Goal: Information Seeking & Learning: Learn about a topic

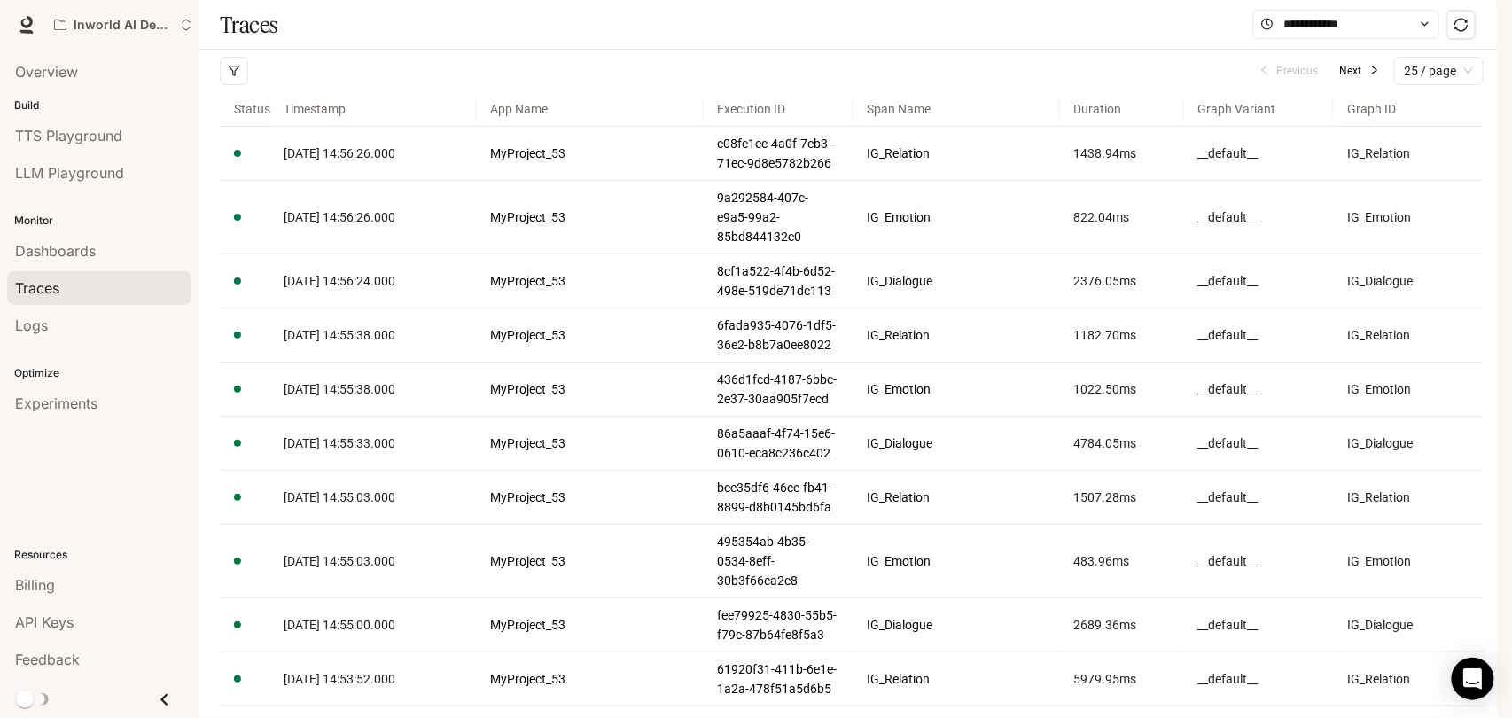
click at [77, 286] on div "Traces" at bounding box center [99, 287] width 168 height 21
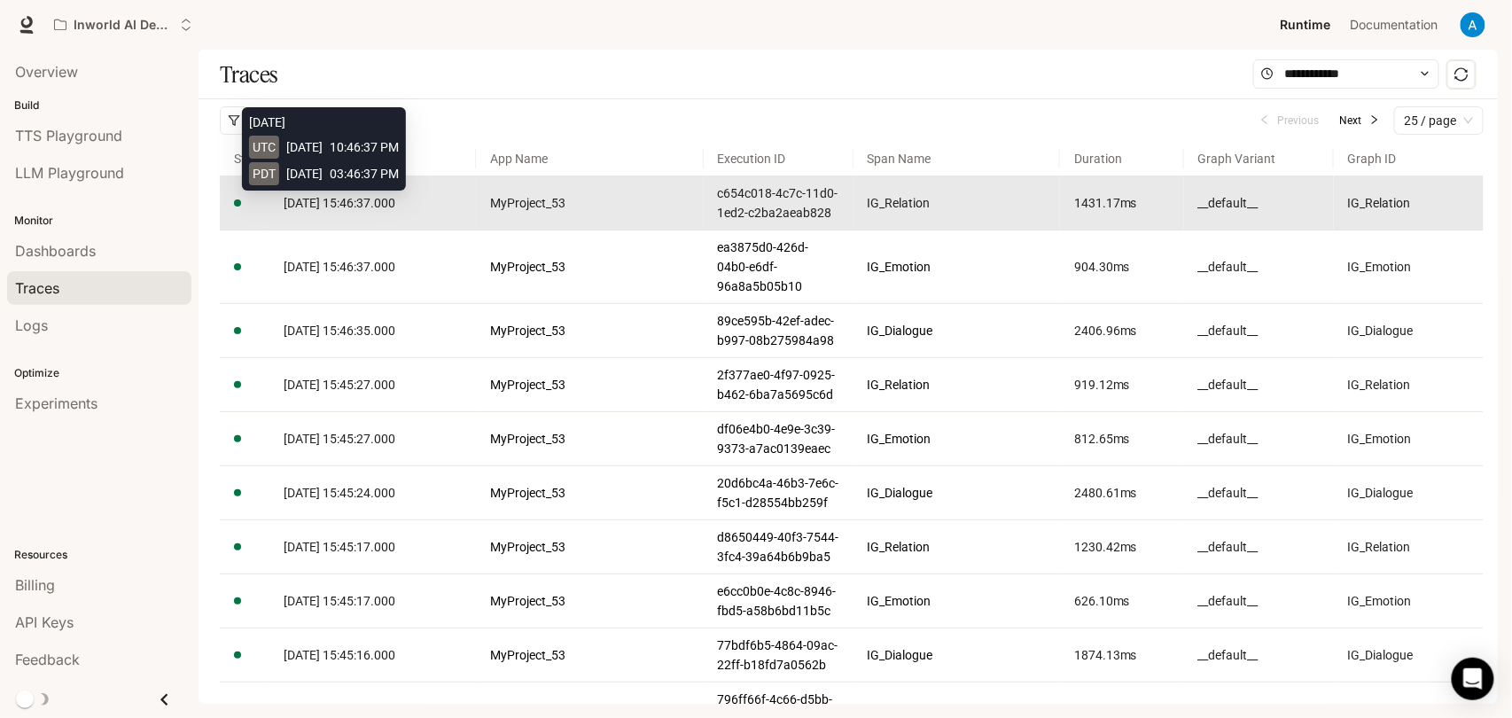
click at [382, 205] on span "[DATE] 15:46:37.000" at bounding box center [340, 203] width 112 height 14
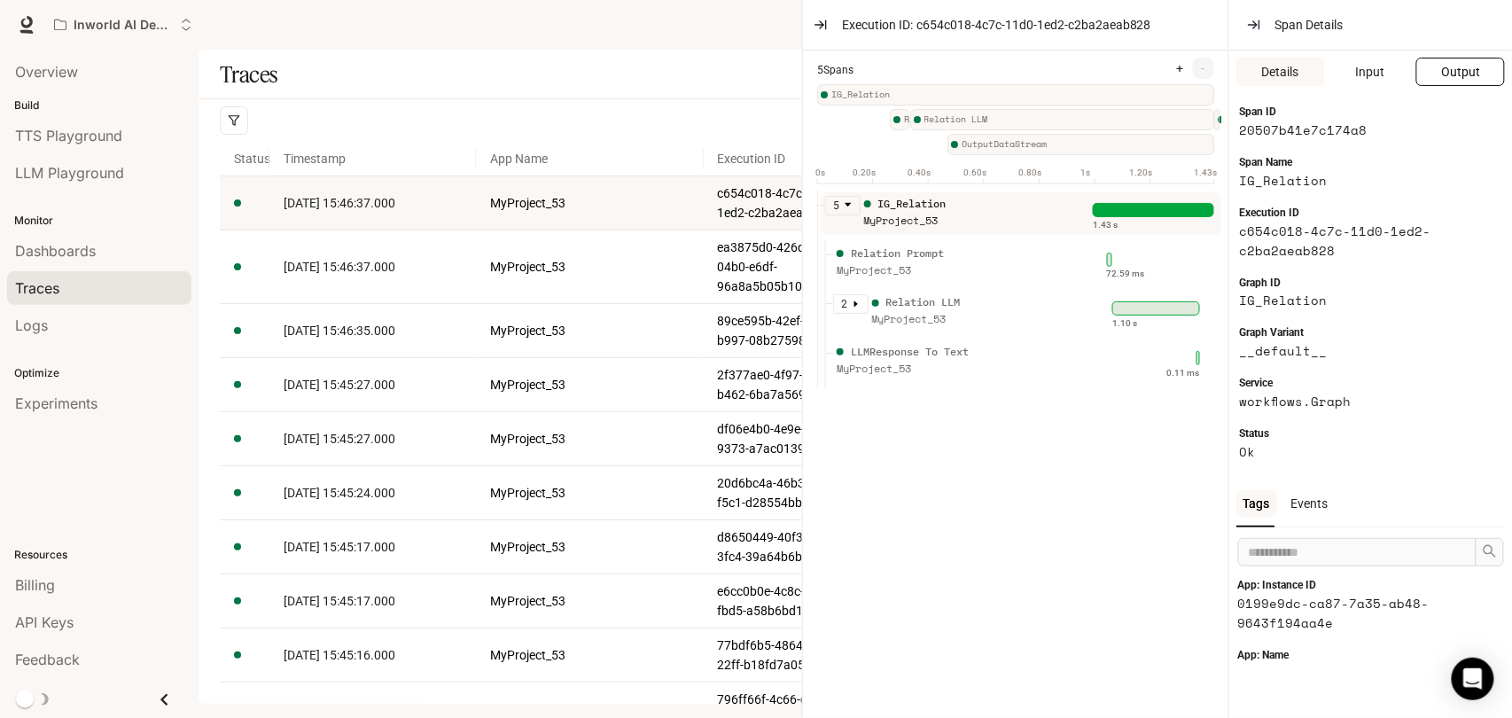
click at [1440, 70] on button "Output" at bounding box center [1460, 72] width 89 height 28
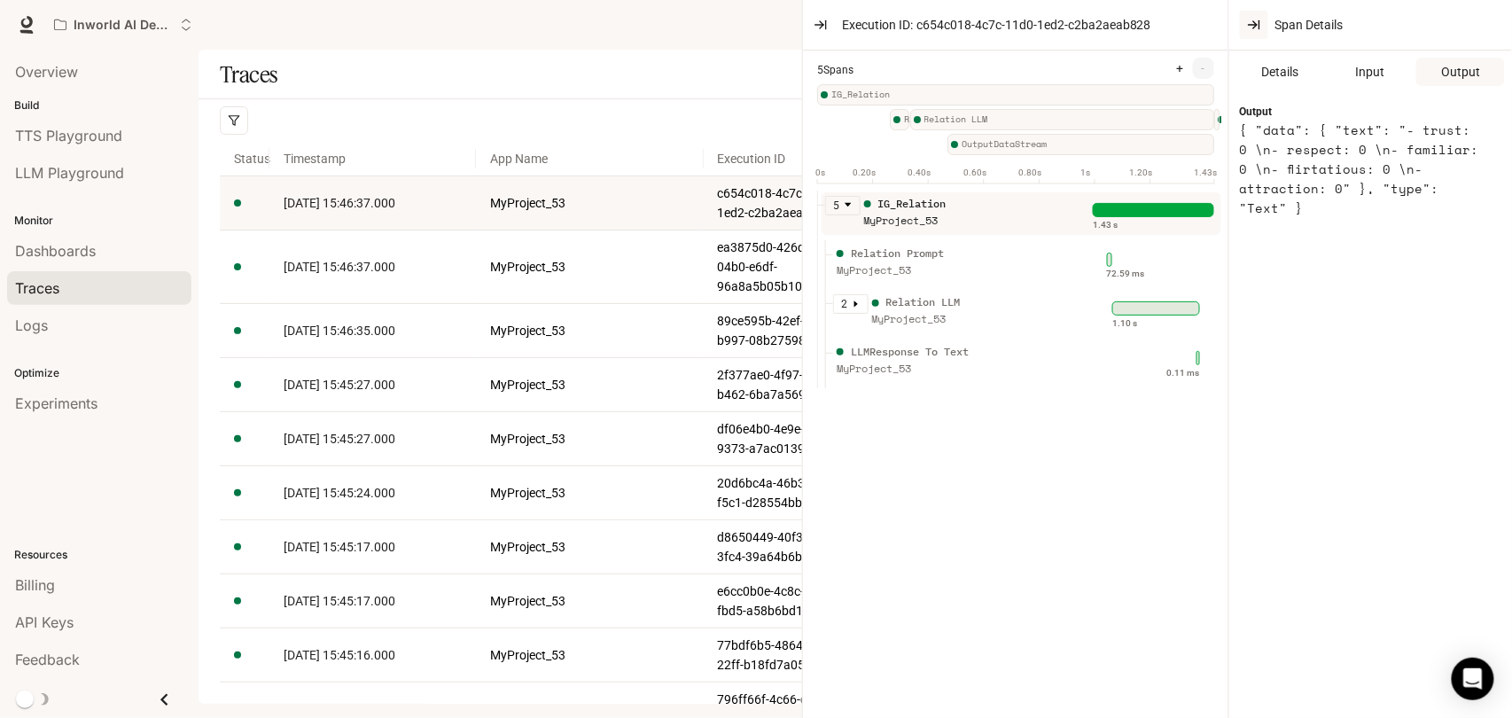
drag, startPoint x: 1276, startPoint y: 20, endPoint x: 1257, endPoint y: 26, distance: 20.2
click at [1276, 20] on span "Span Details" at bounding box center [1309, 24] width 68 height 19
click at [1256, 27] on icon "button" at bounding box center [1255, 24] width 4 height 7
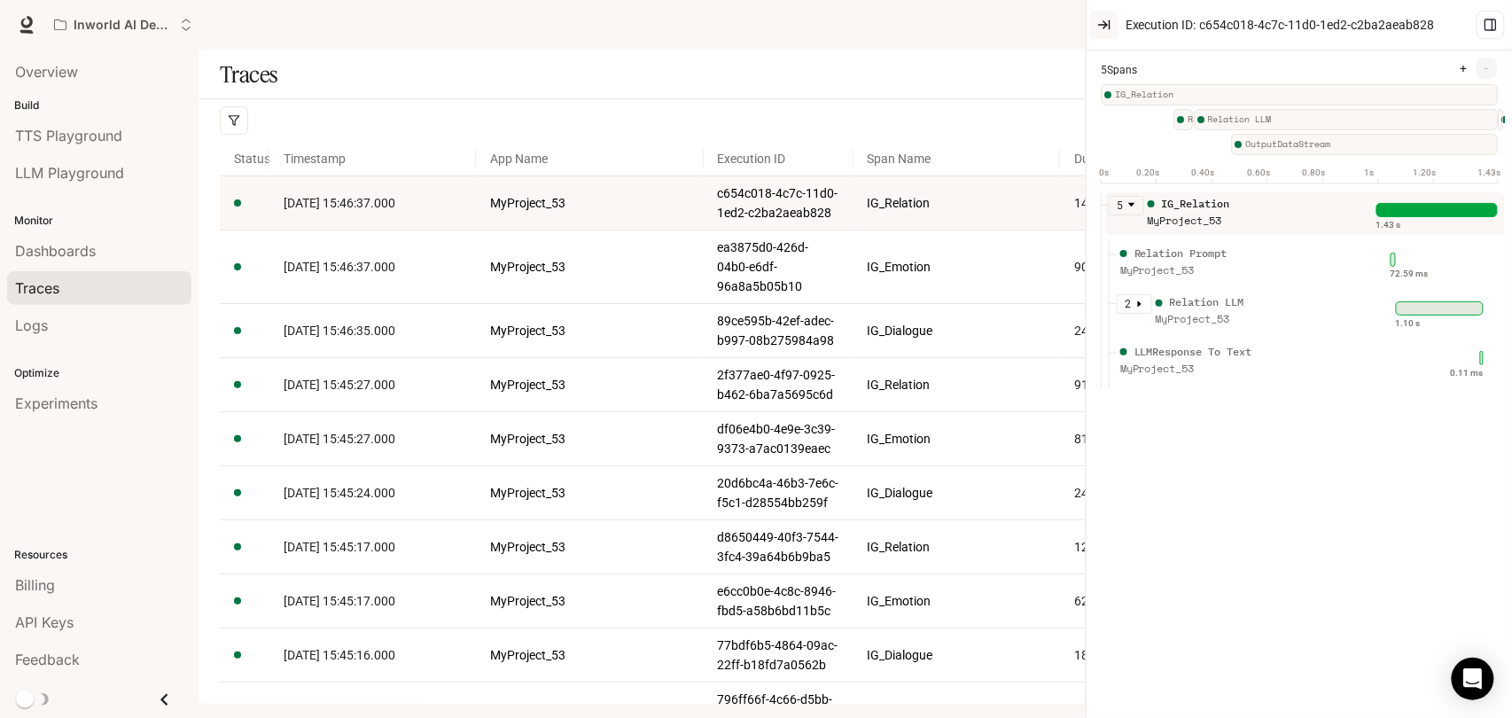
click at [1107, 23] on icon "button" at bounding box center [1105, 24] width 4 height 7
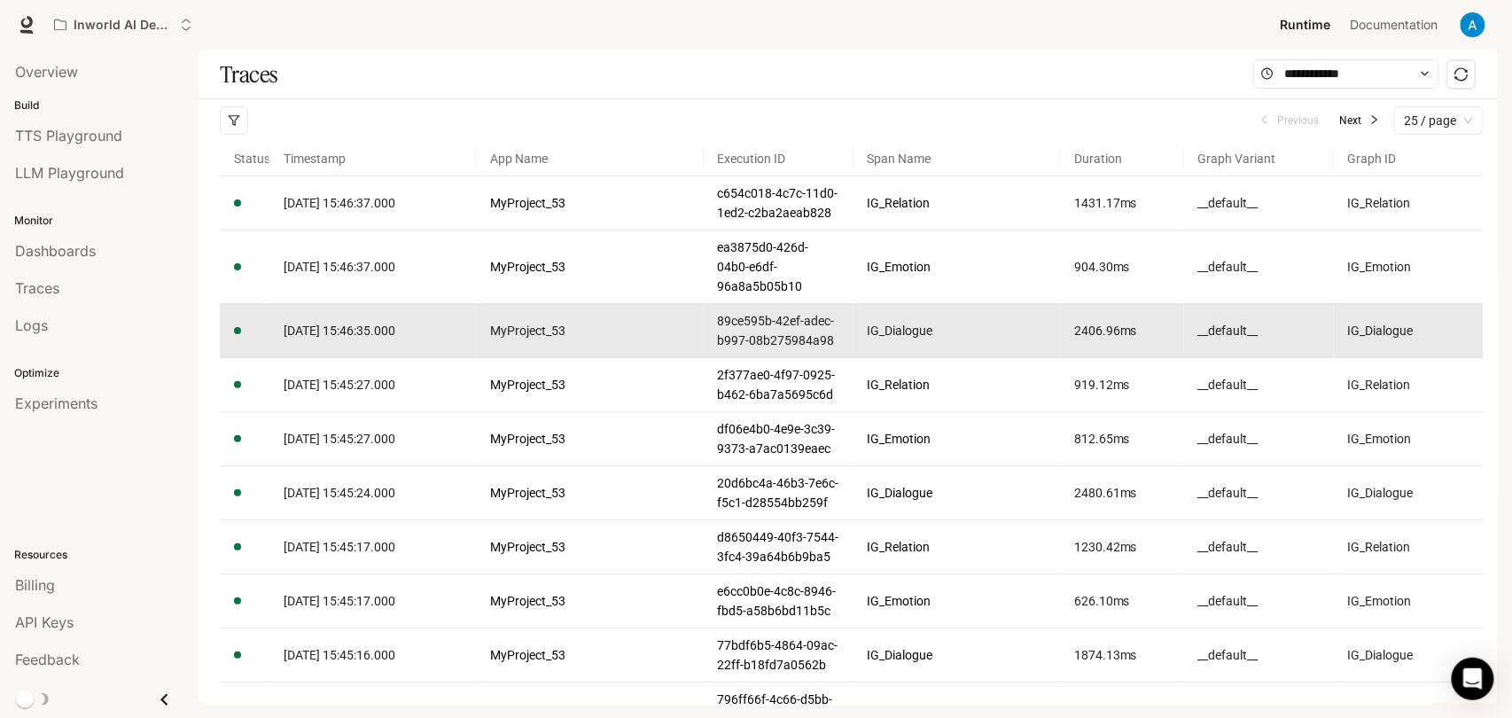
click at [481, 331] on td "MyProject_53" at bounding box center [590, 331] width 228 height 54
click at [489, 332] on td "MyProject_53" at bounding box center [590, 331] width 228 height 54
click at [496, 332] on link "MyProject_53" at bounding box center [589, 330] width 199 height 19
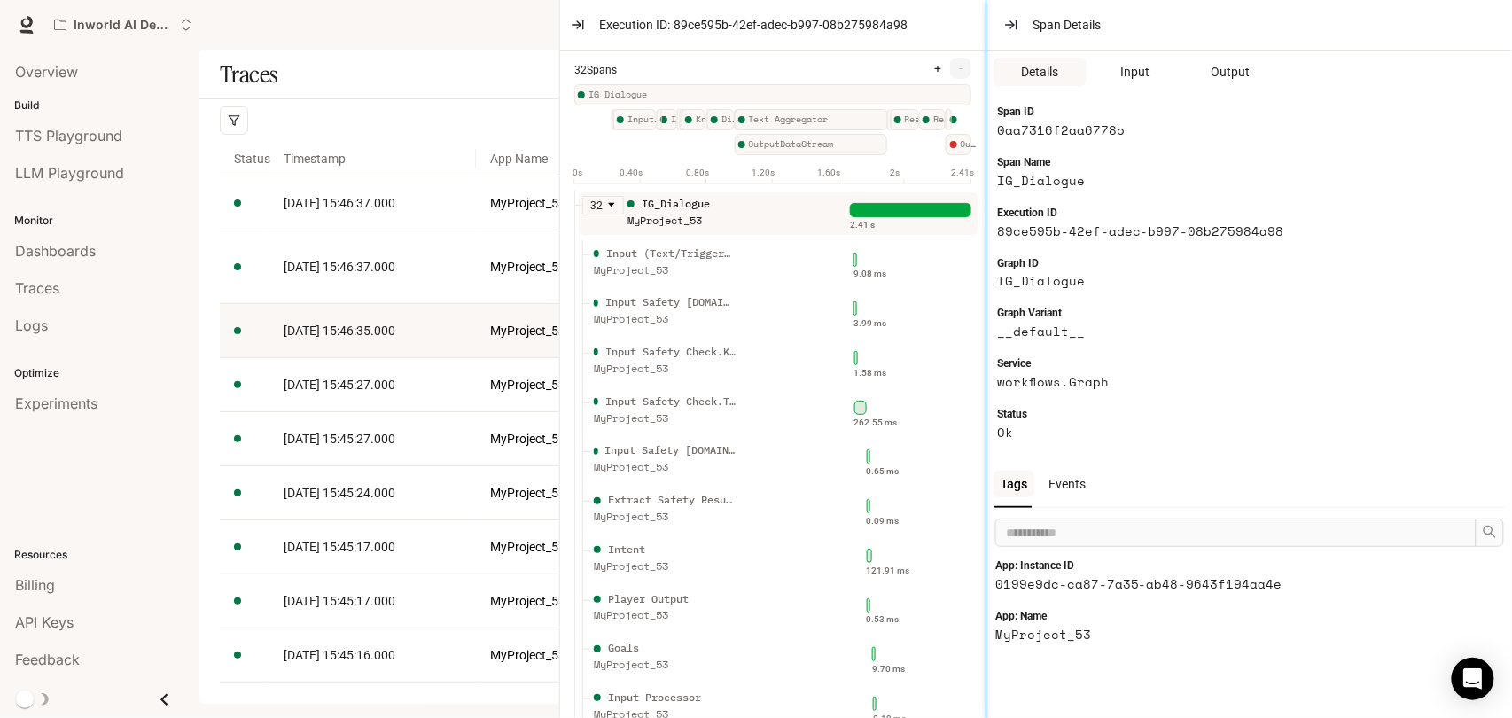
drag, startPoint x: 1229, startPoint y: 136, endPoint x: 985, endPoint y: 159, distance: 244.7
click at [985, 159] on div at bounding box center [986, 359] width 9 height 718
click at [1240, 77] on span "Output" at bounding box center [1229, 71] width 39 height 19
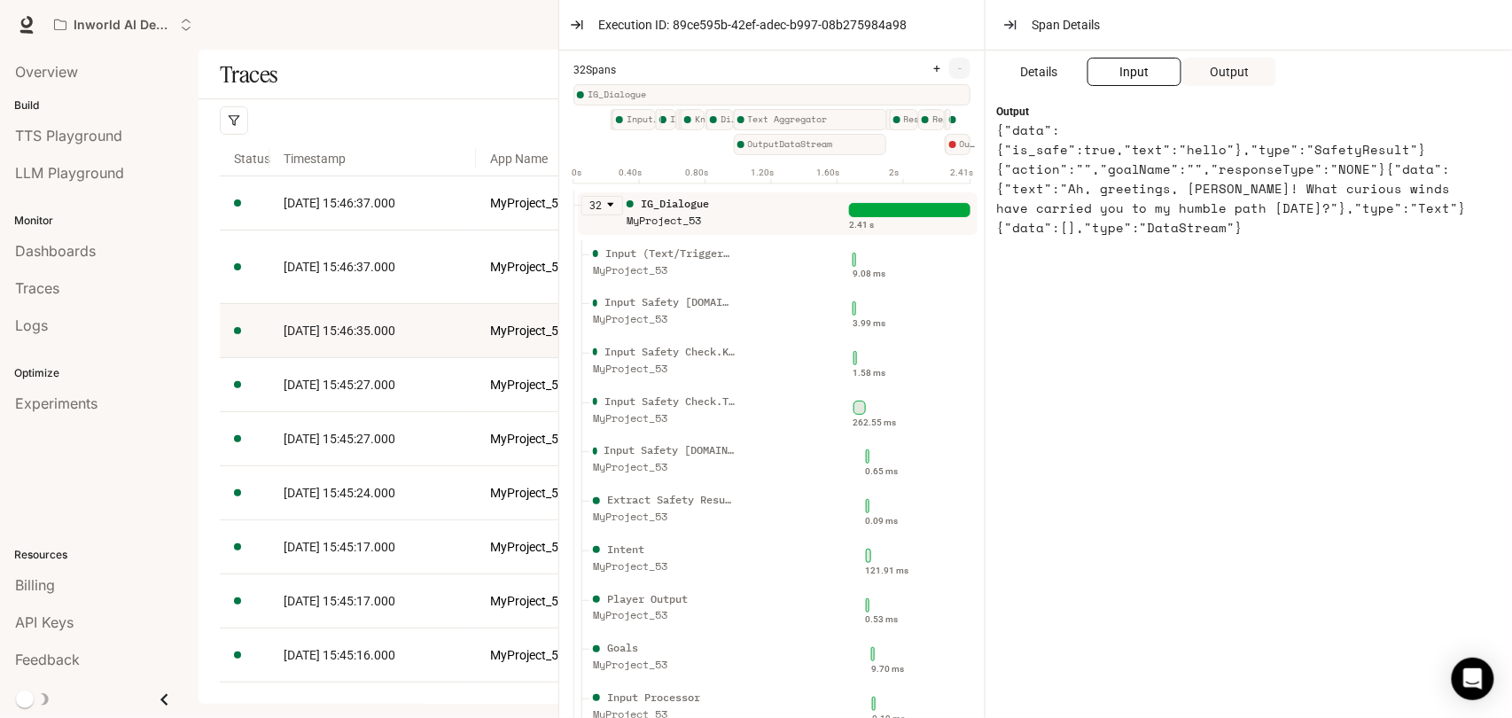
click at [1160, 80] on button "Input" at bounding box center [1133, 72] width 93 height 28
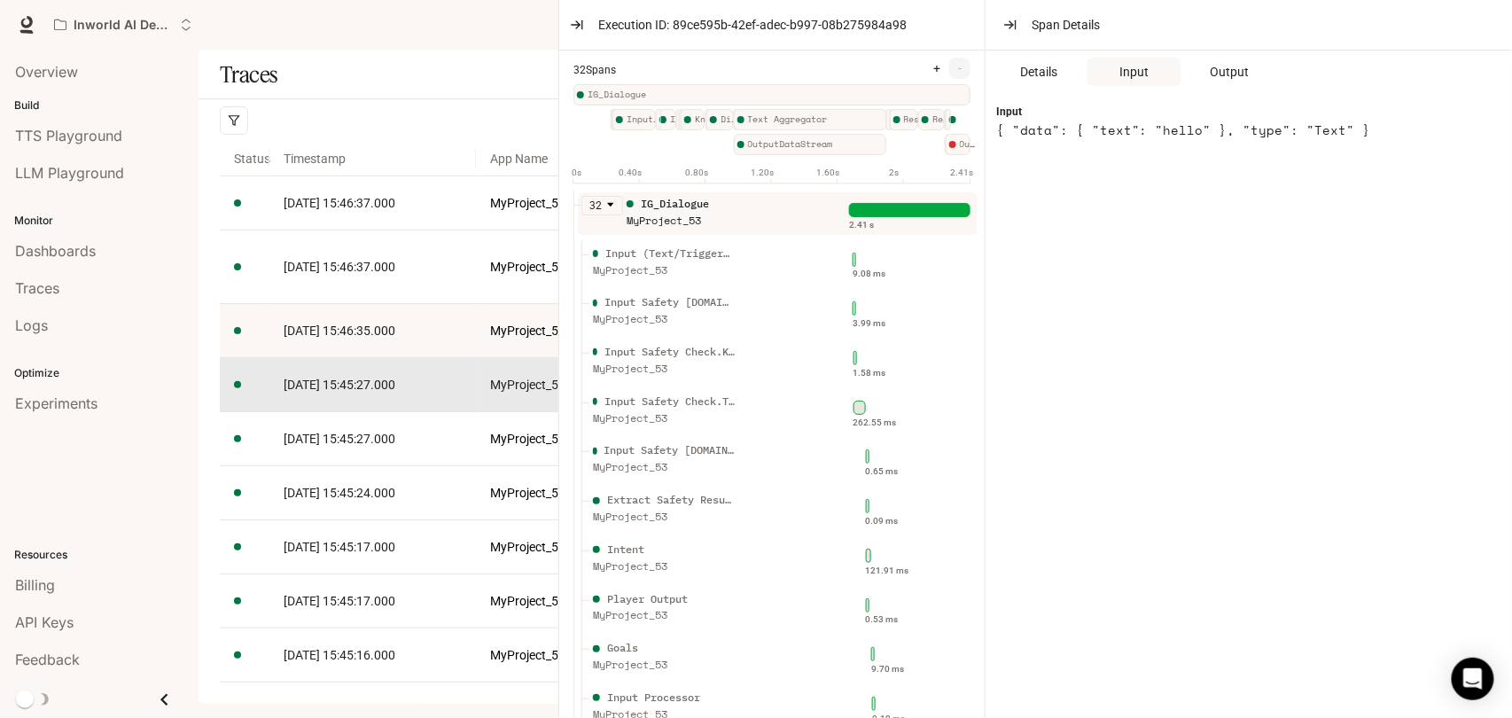
click at [376, 378] on span "[DATE] 15:45:27.000" at bounding box center [340, 385] width 112 height 14
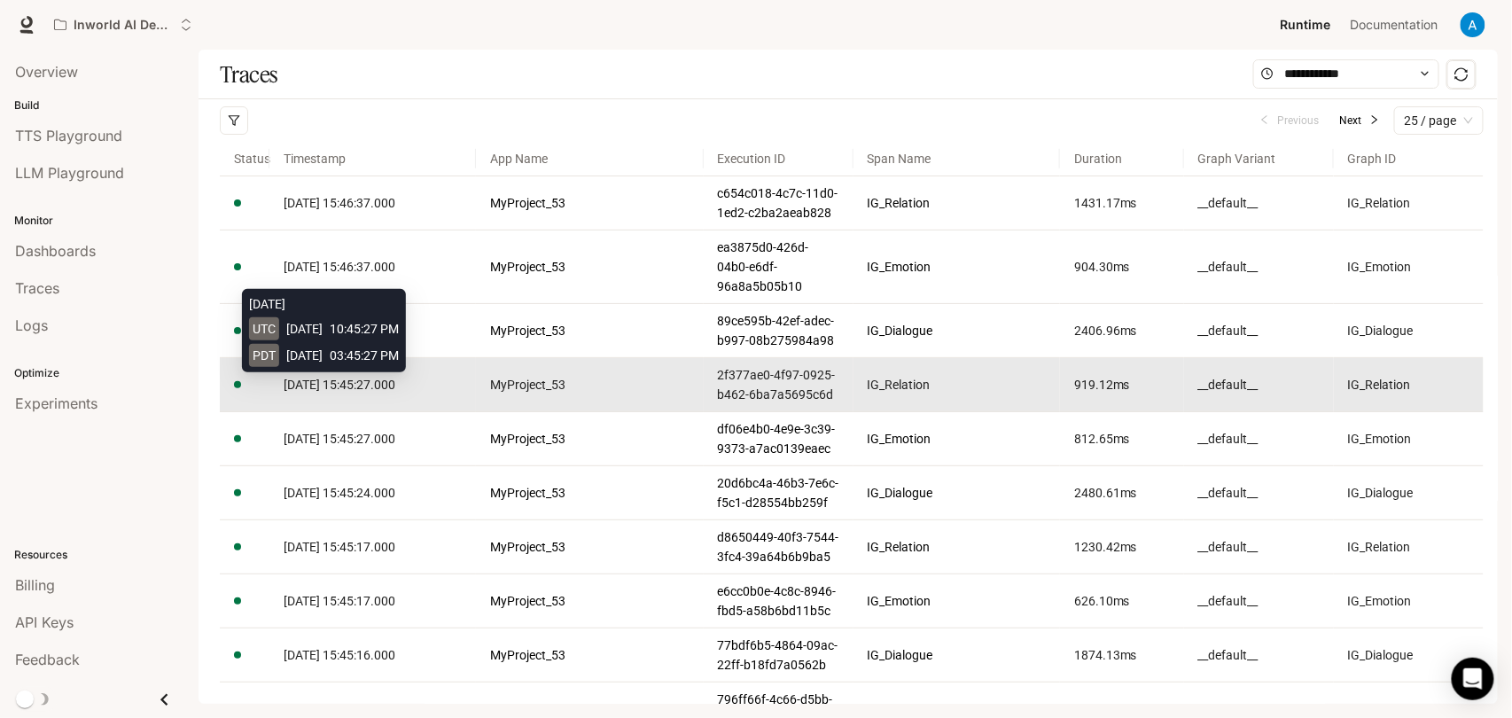
click at [381, 378] on span "[DATE] 15:45:27.000" at bounding box center [340, 385] width 112 height 14
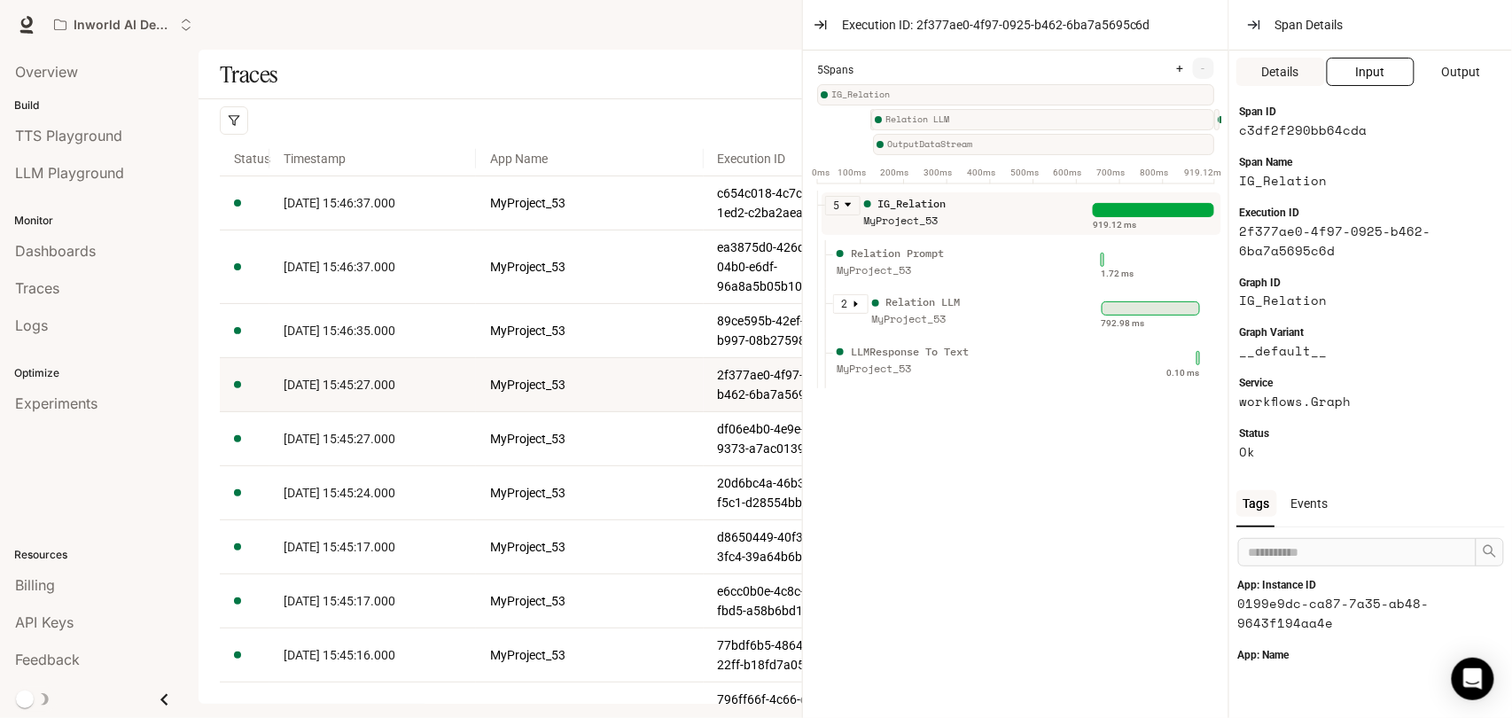
click at [1382, 71] on span "Input" at bounding box center [1370, 71] width 29 height 19
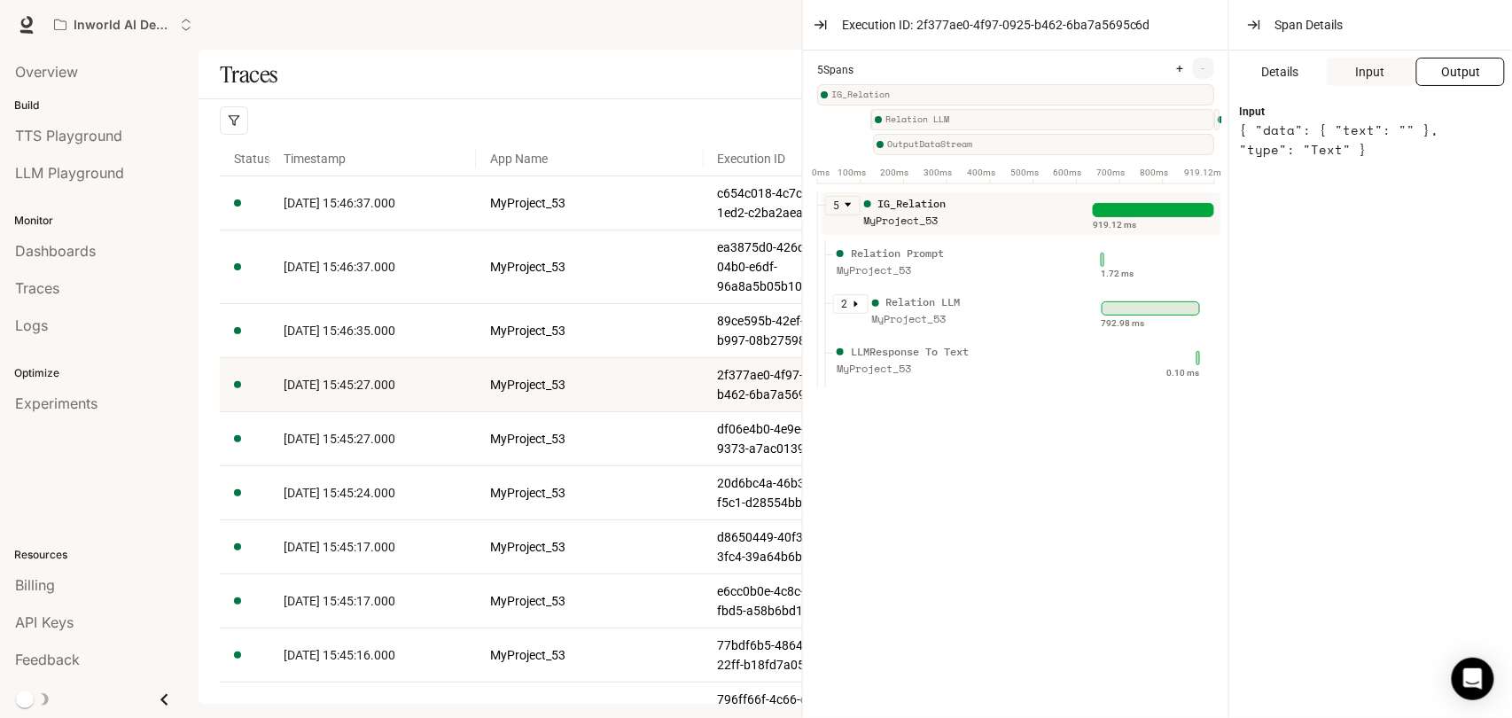
click at [1430, 66] on button "Output" at bounding box center [1460, 72] width 89 height 28
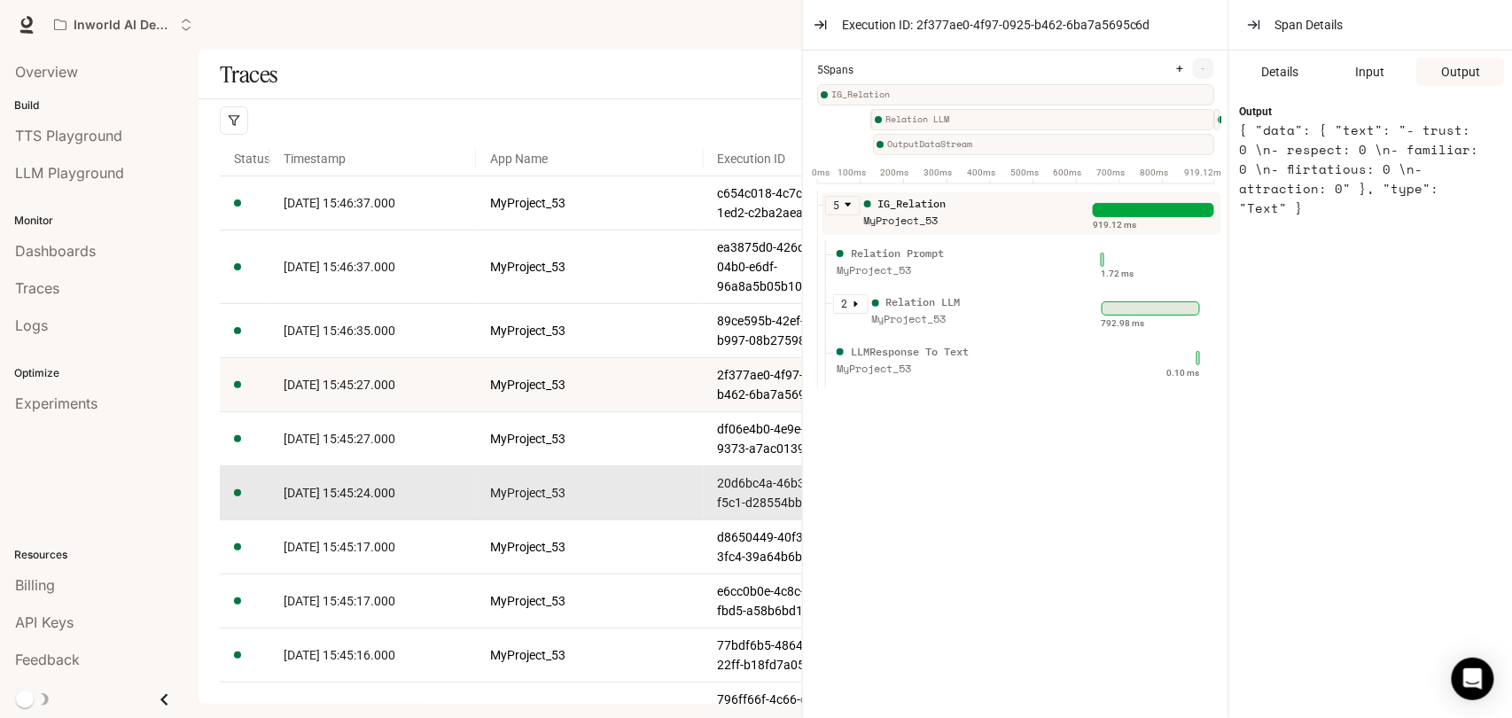
click at [330, 486] on span "[DATE] 15:45:24.000" at bounding box center [340, 493] width 112 height 14
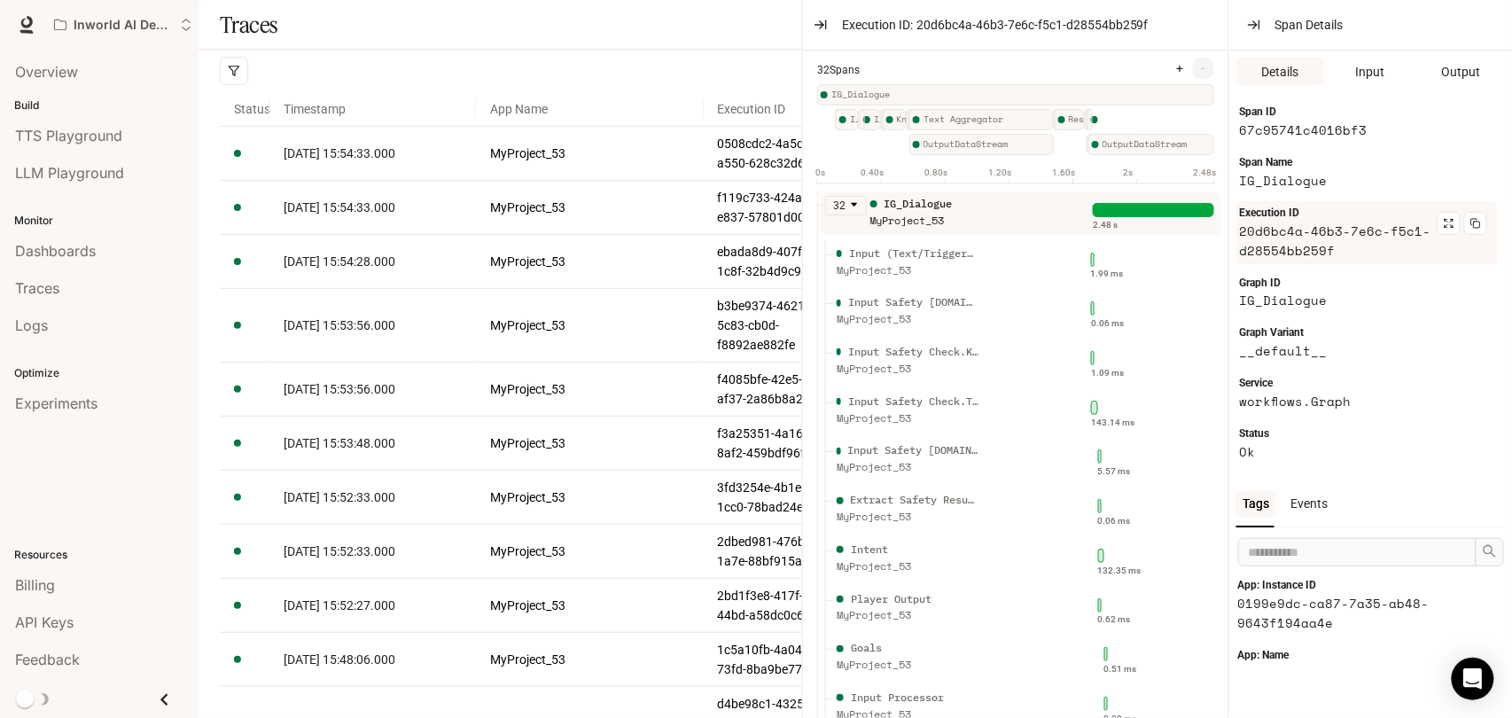
drag, startPoint x: 1233, startPoint y: 204, endPoint x: 1395, endPoint y: 211, distance: 162.3
drag, startPoint x: 820, startPoint y: 18, endPoint x: 845, endPoint y: 86, distance: 72.6
click at [821, 19] on icon "button" at bounding box center [821, 25] width 14 height 14
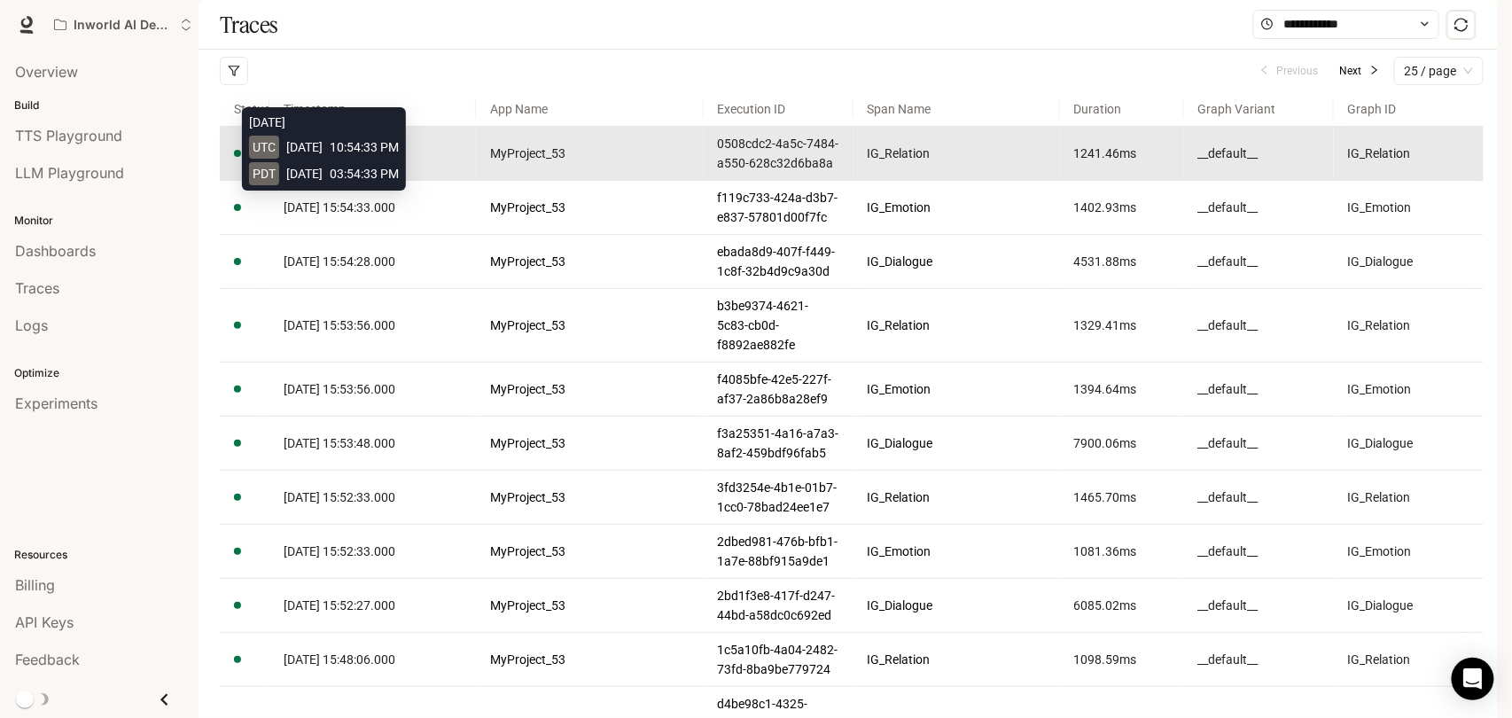
click at [390, 160] on span "[DATE] 15:54:33.000" at bounding box center [340, 153] width 112 height 14
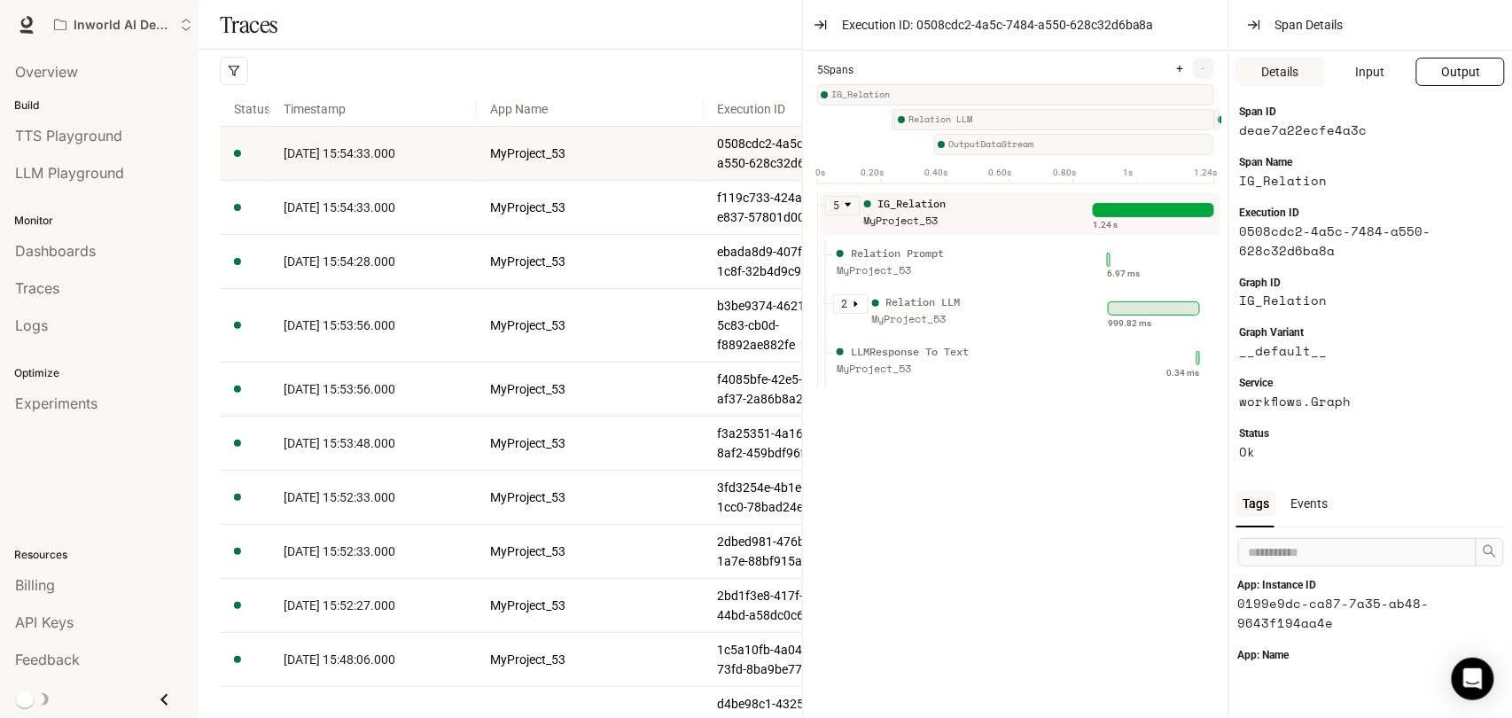
click at [1418, 68] on button "Output" at bounding box center [1460, 72] width 89 height 28
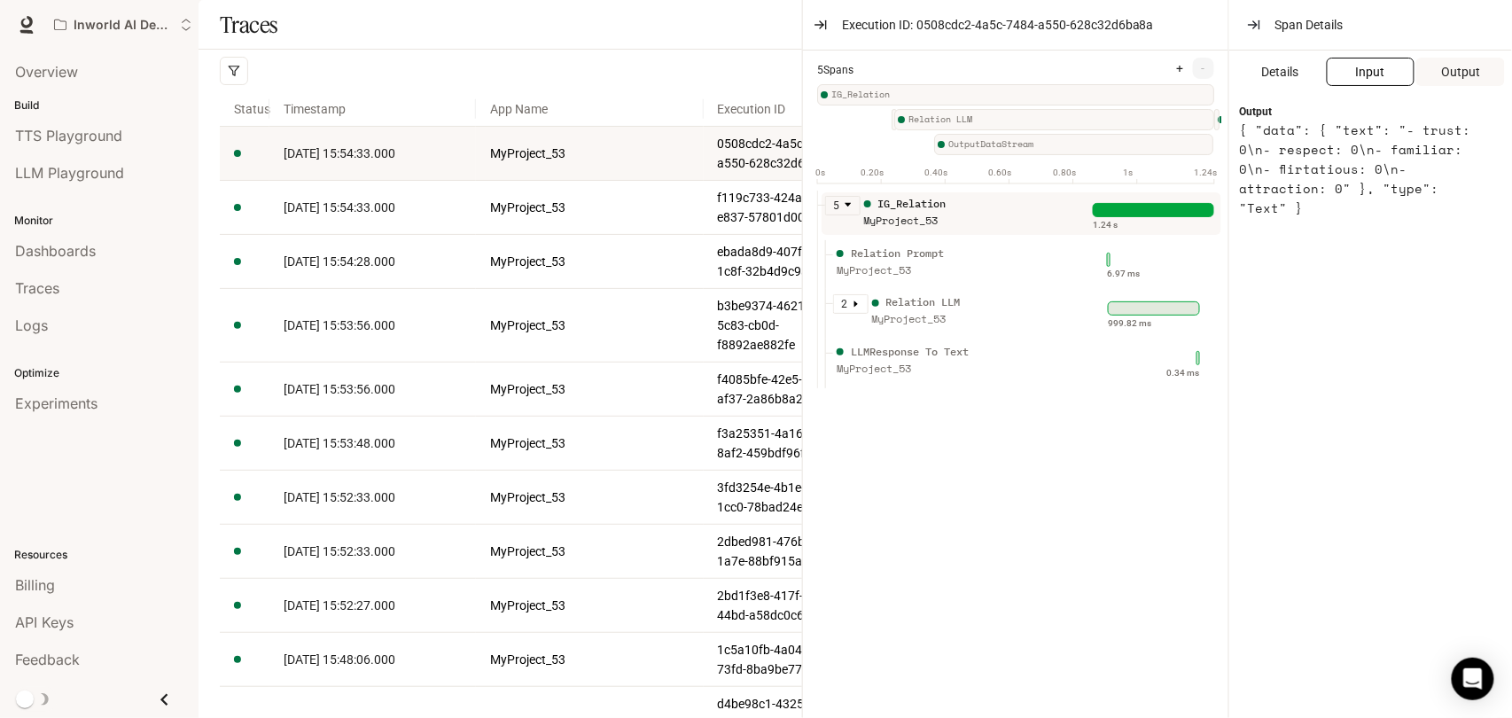
click at [1381, 74] on span "Input" at bounding box center [1370, 71] width 29 height 19
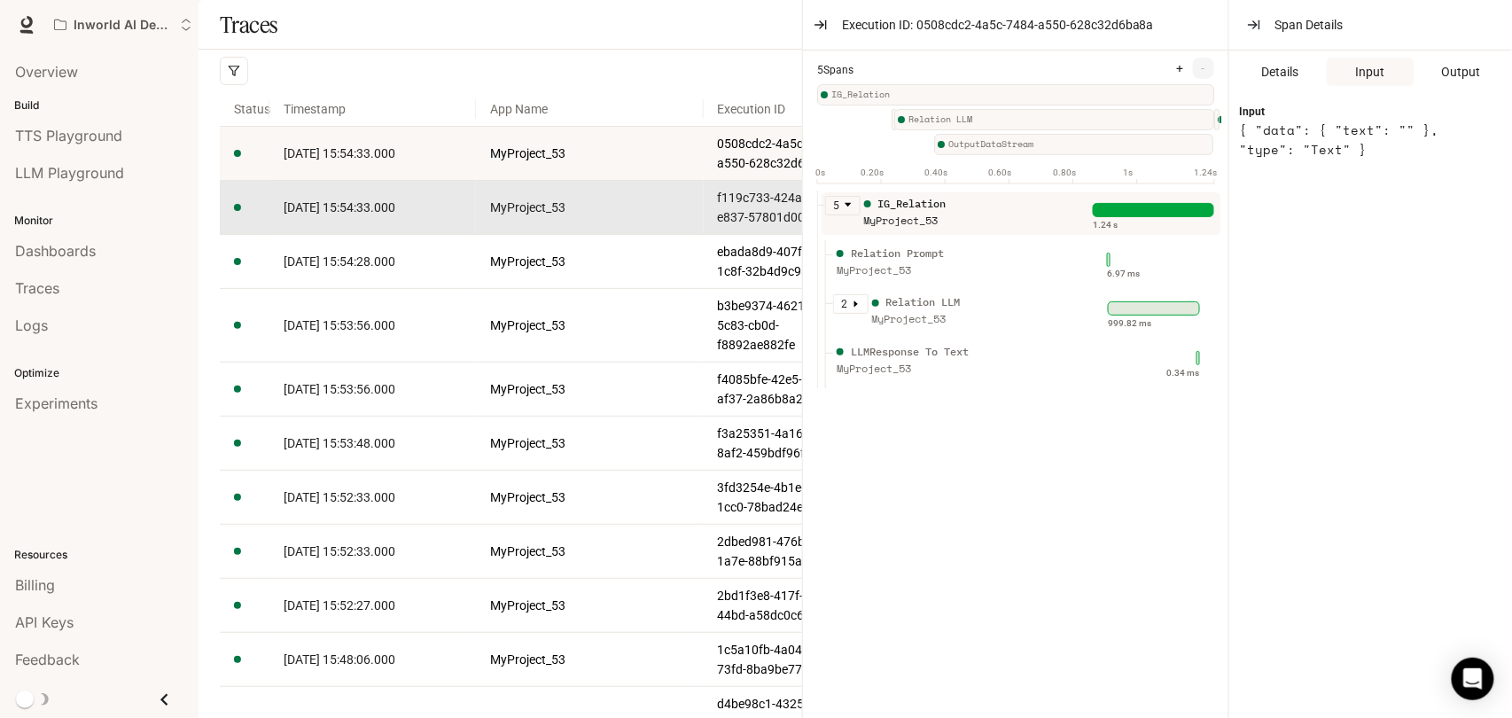
click at [387, 214] on span "[DATE] 15:54:33.000" at bounding box center [340, 207] width 112 height 14
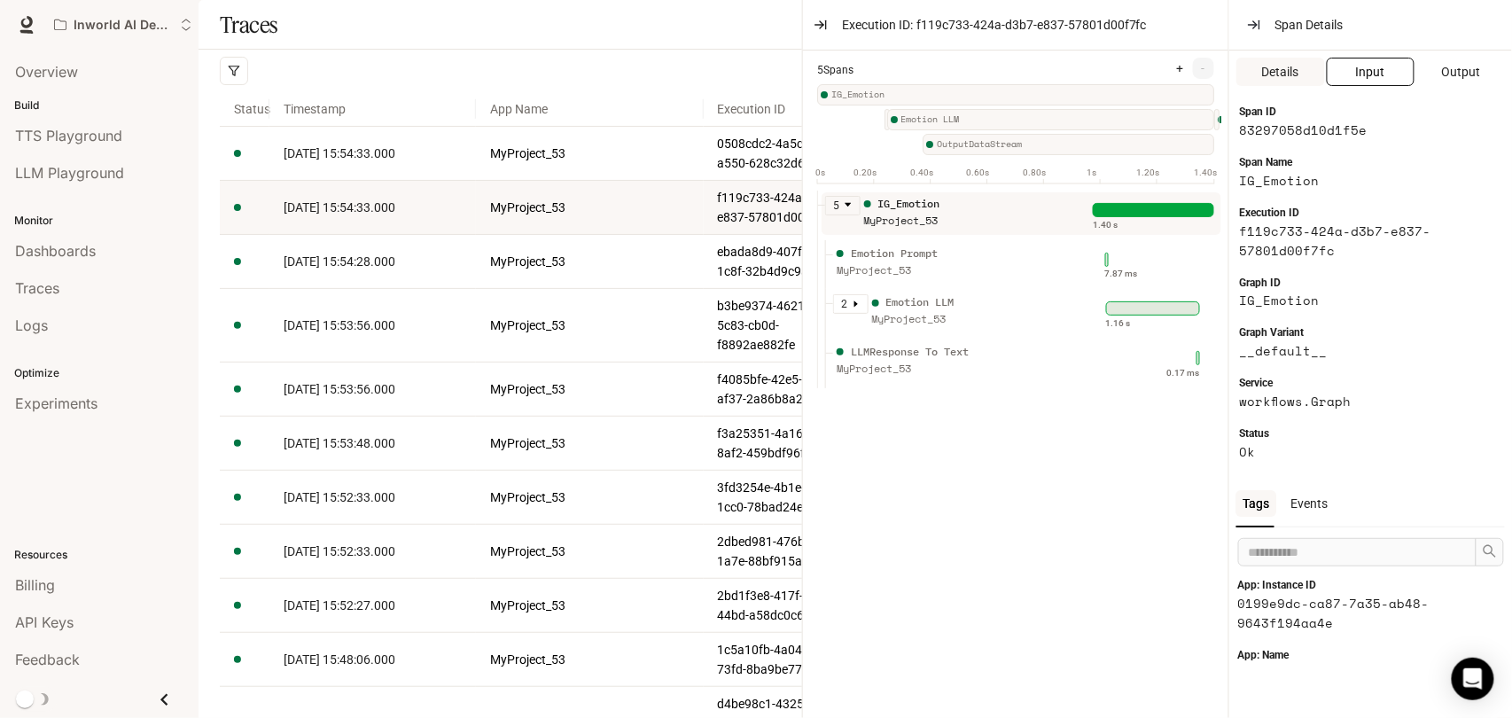
click at [1372, 77] on span "Input" at bounding box center [1370, 71] width 29 height 19
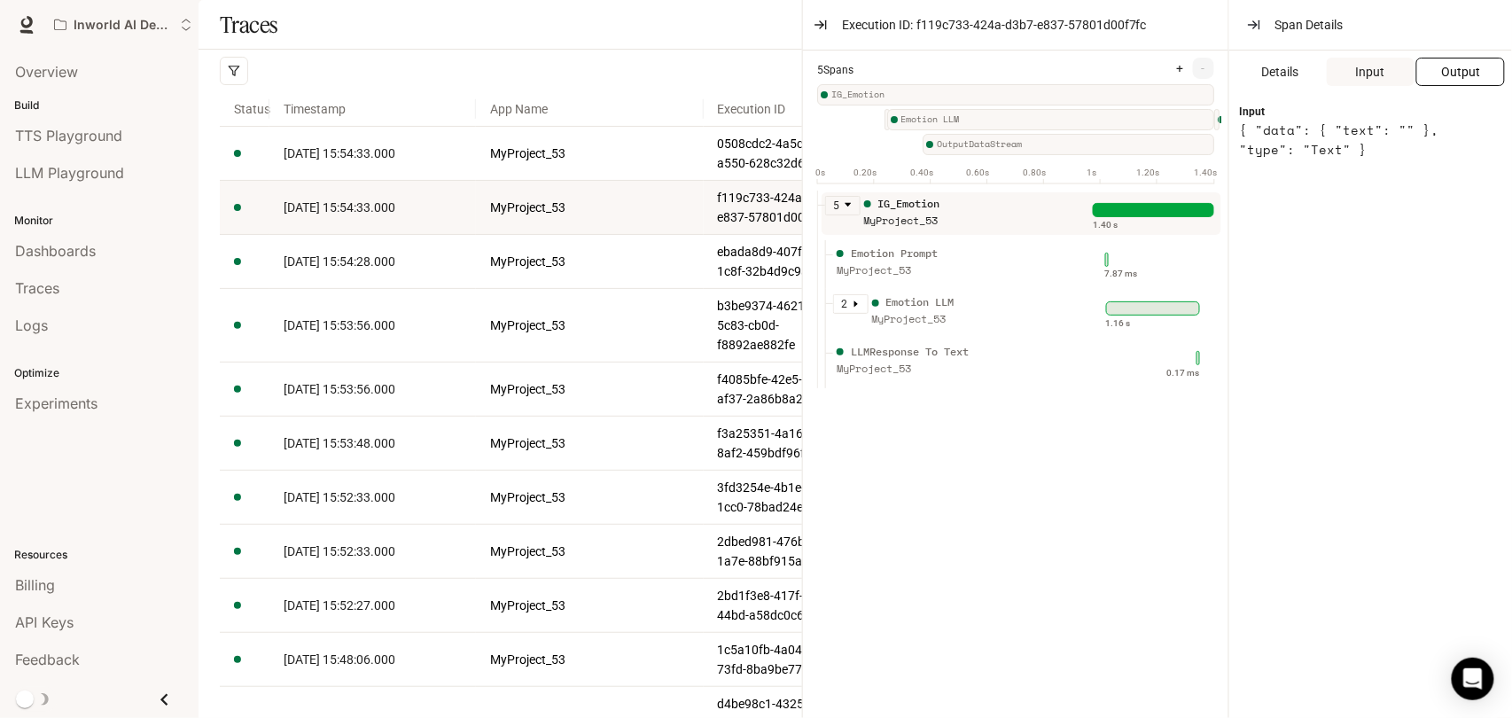
click at [1451, 67] on span "Output" at bounding box center [1460, 71] width 39 height 19
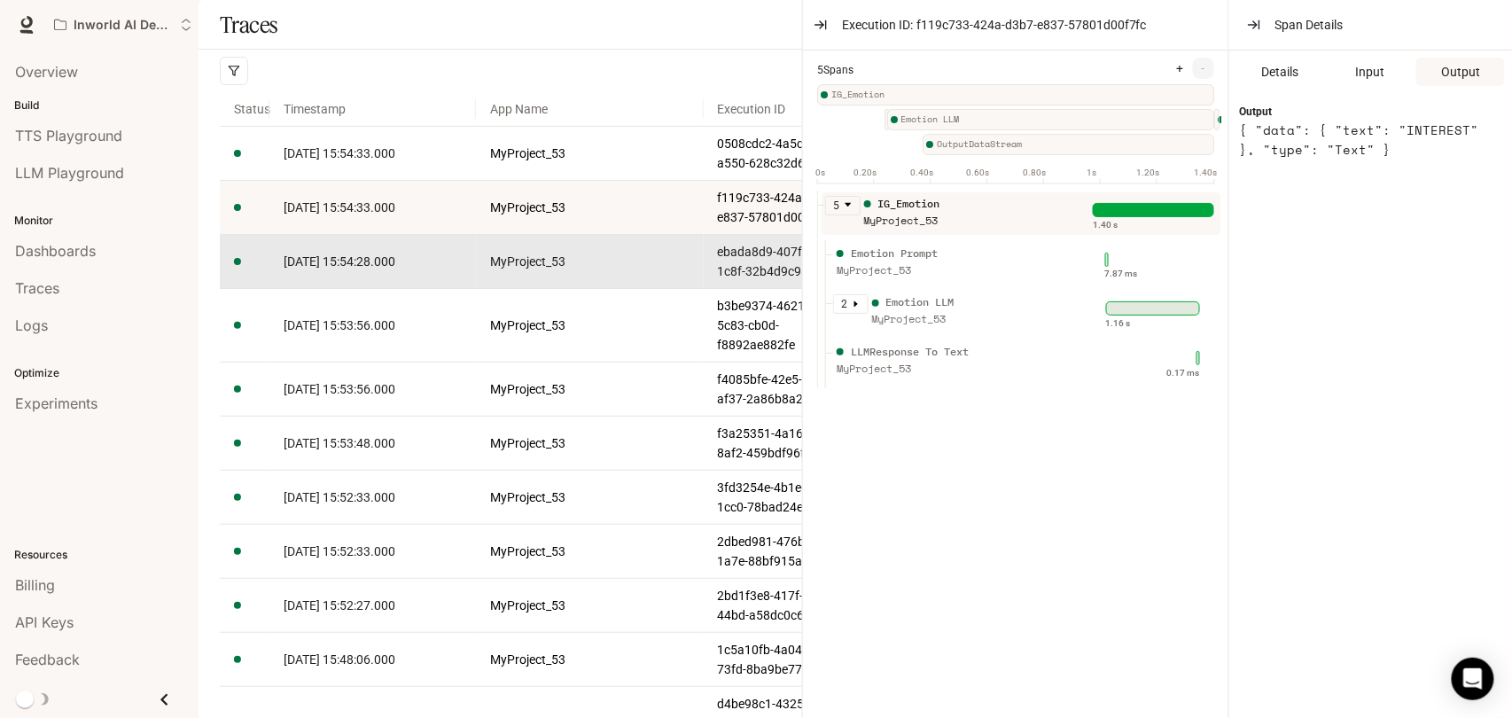
click at [365, 269] on span "[DATE] 15:54:28.000" at bounding box center [340, 261] width 112 height 14
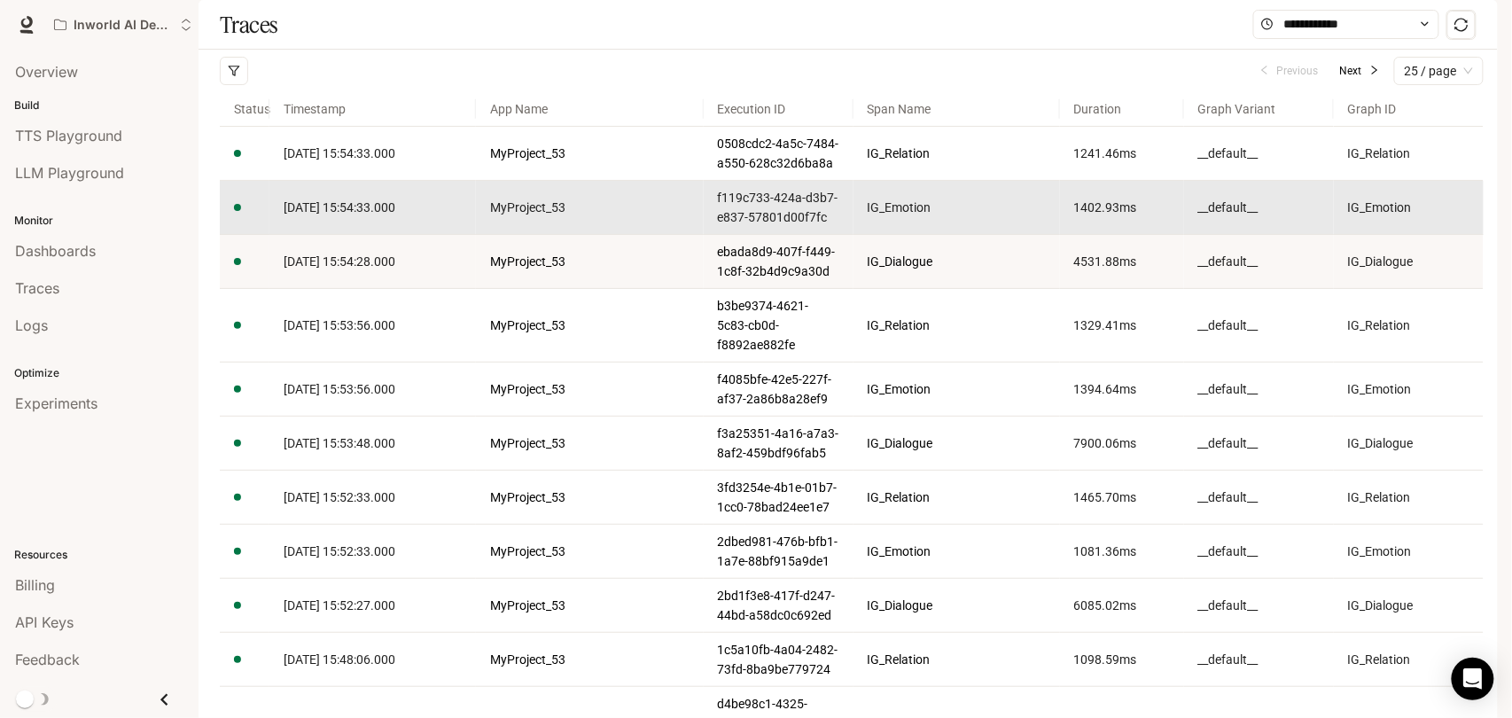
click at [368, 289] on td "[DATE] 15:54:28.000" at bounding box center [372, 262] width 206 height 54
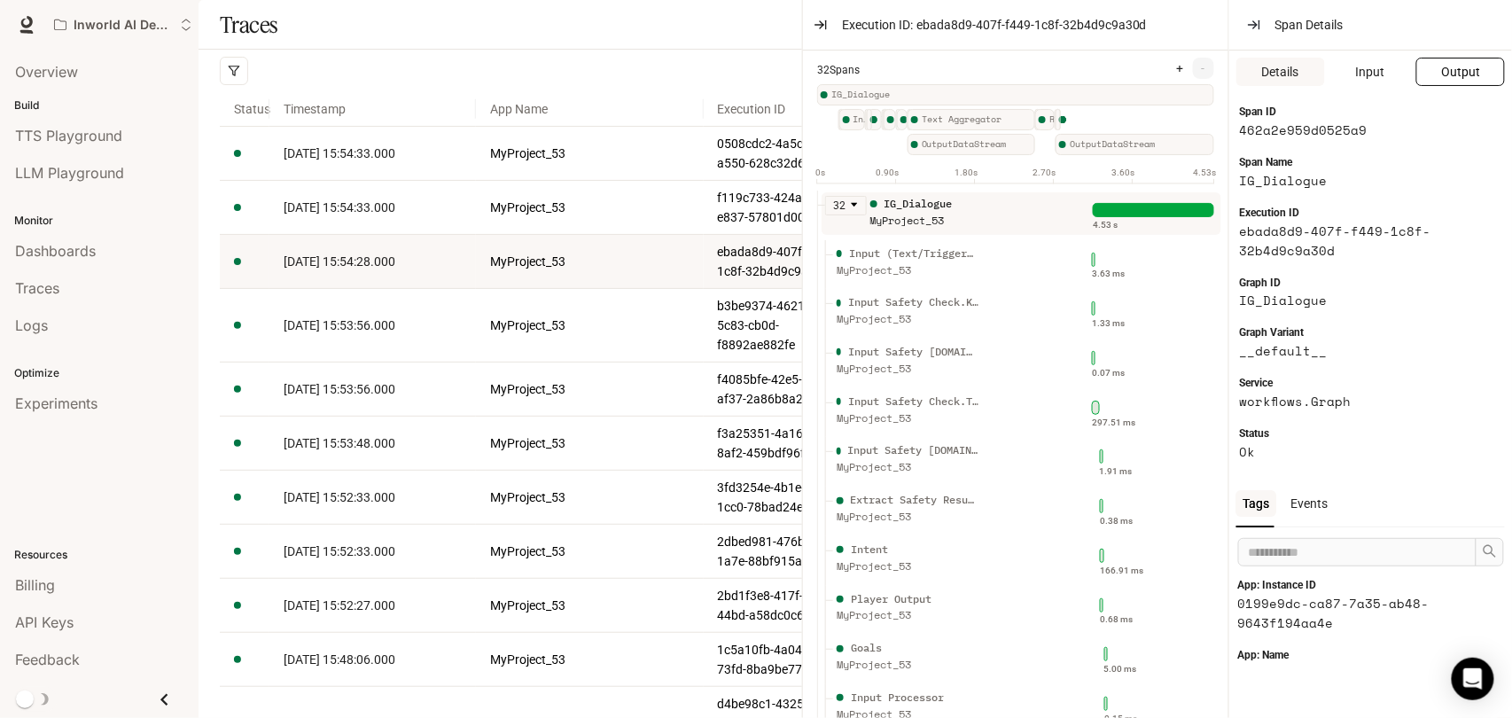
click at [1421, 64] on button "Output" at bounding box center [1460, 72] width 89 height 28
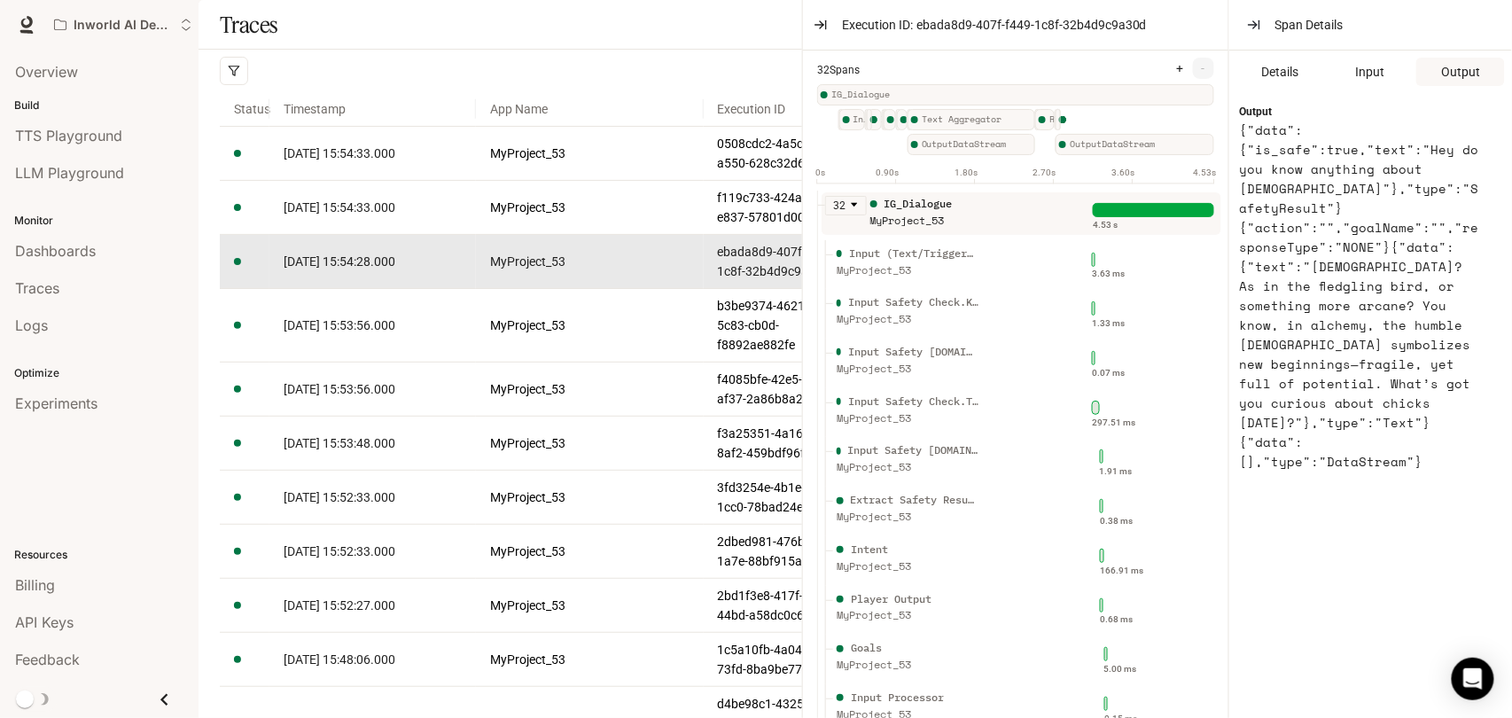
click at [372, 289] on td "[DATE] 15:54:28.000" at bounding box center [372, 262] width 206 height 54
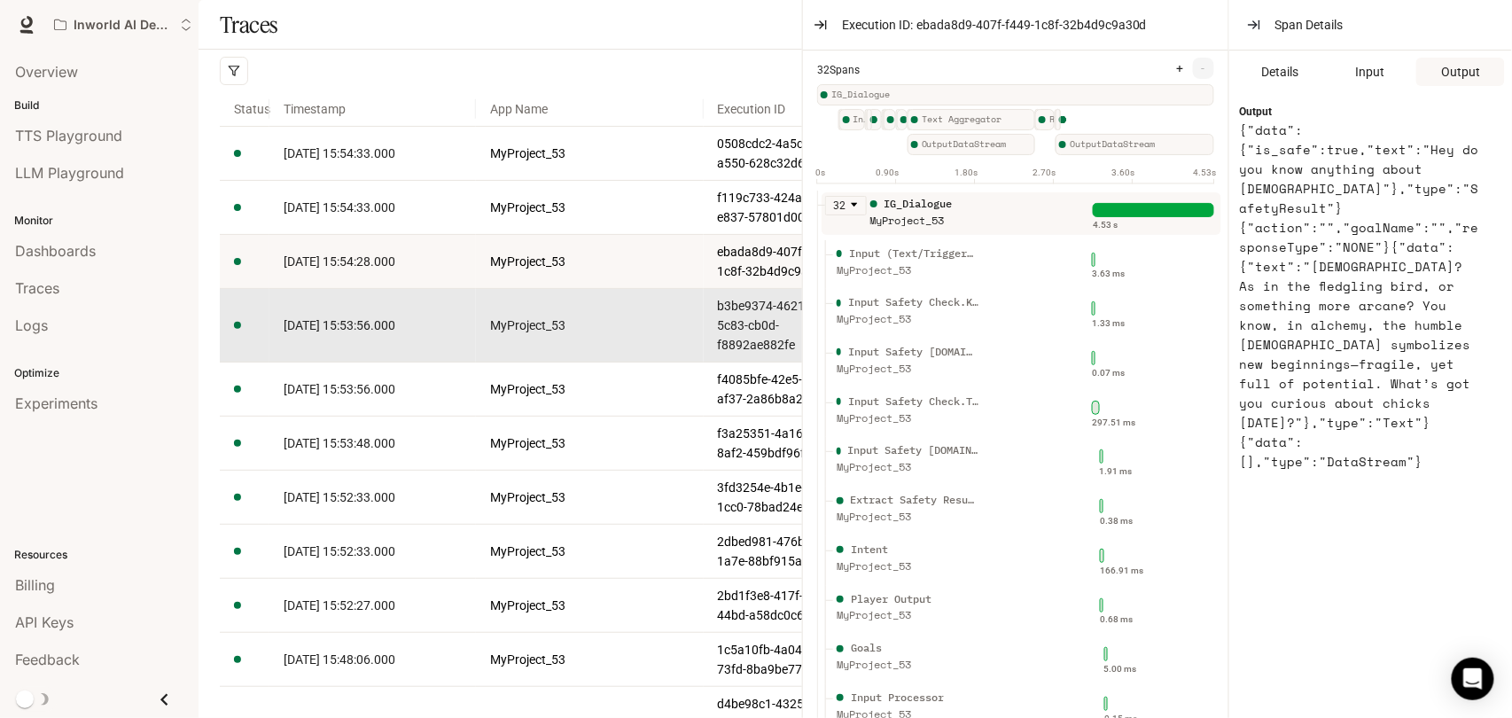
click at [373, 362] on td "[DATE] 15:53:56.000" at bounding box center [372, 326] width 206 height 74
click at [377, 332] on span "[DATE] 15:53:56.000" at bounding box center [340, 325] width 112 height 14
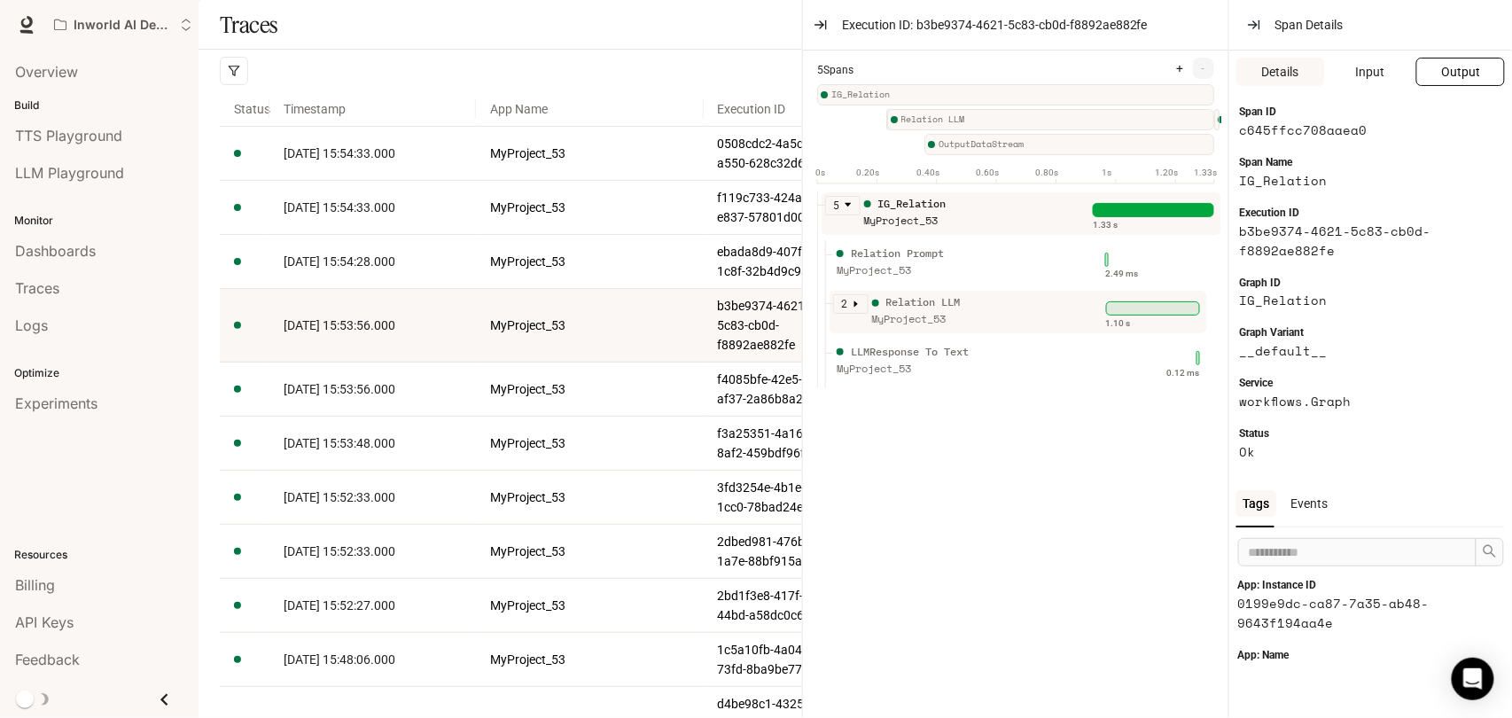
click at [1427, 73] on button "Output" at bounding box center [1460, 72] width 89 height 28
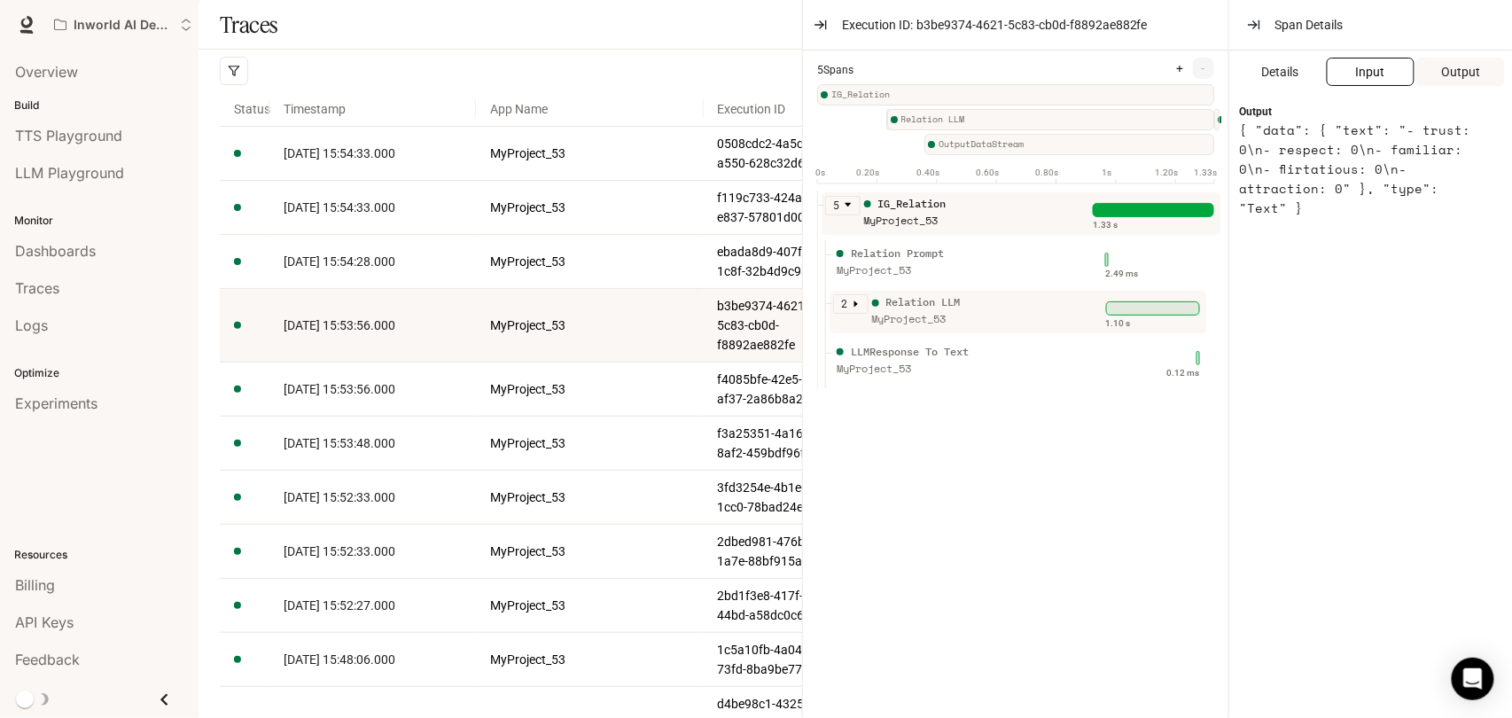
click at [1393, 73] on button "Input" at bounding box center [1371, 72] width 89 height 28
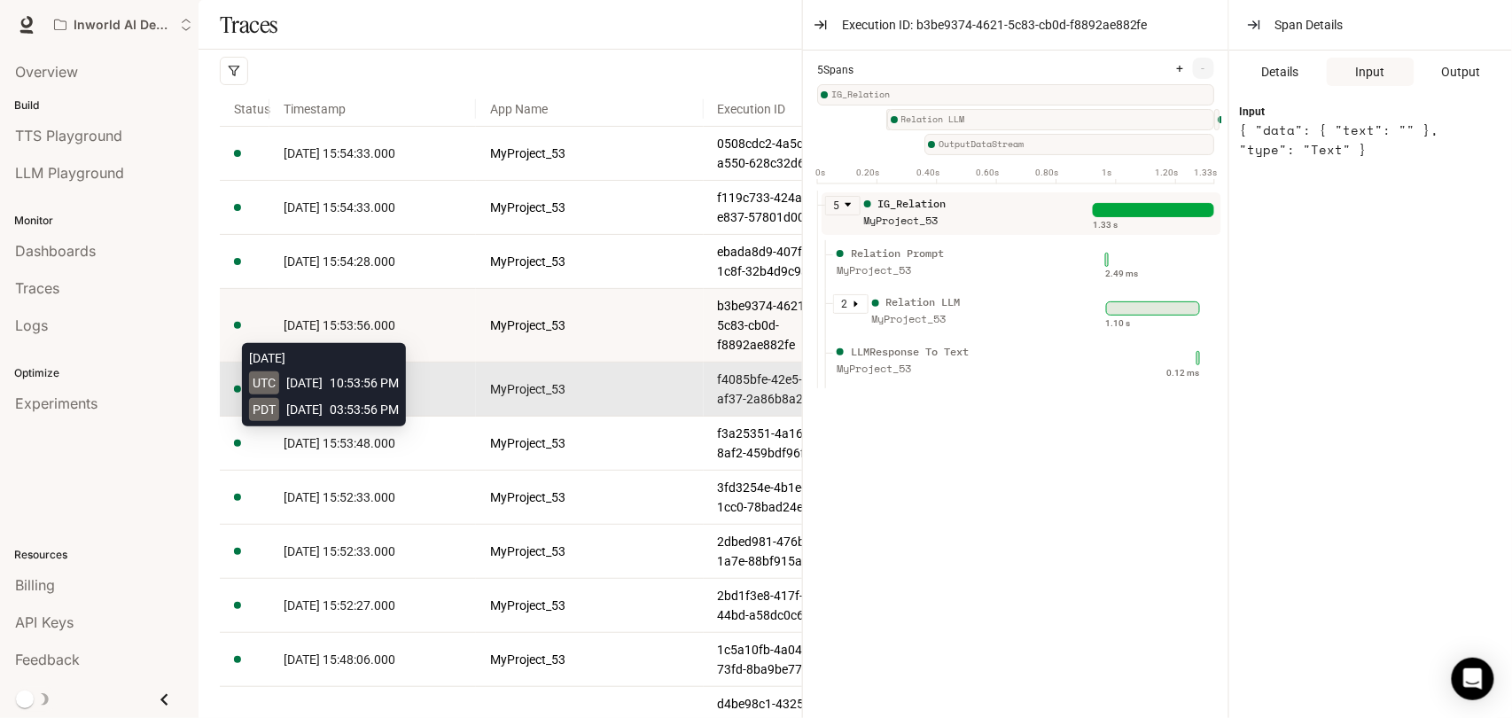
click at [327, 396] on span "[DATE] 15:53:56.000" at bounding box center [340, 389] width 112 height 14
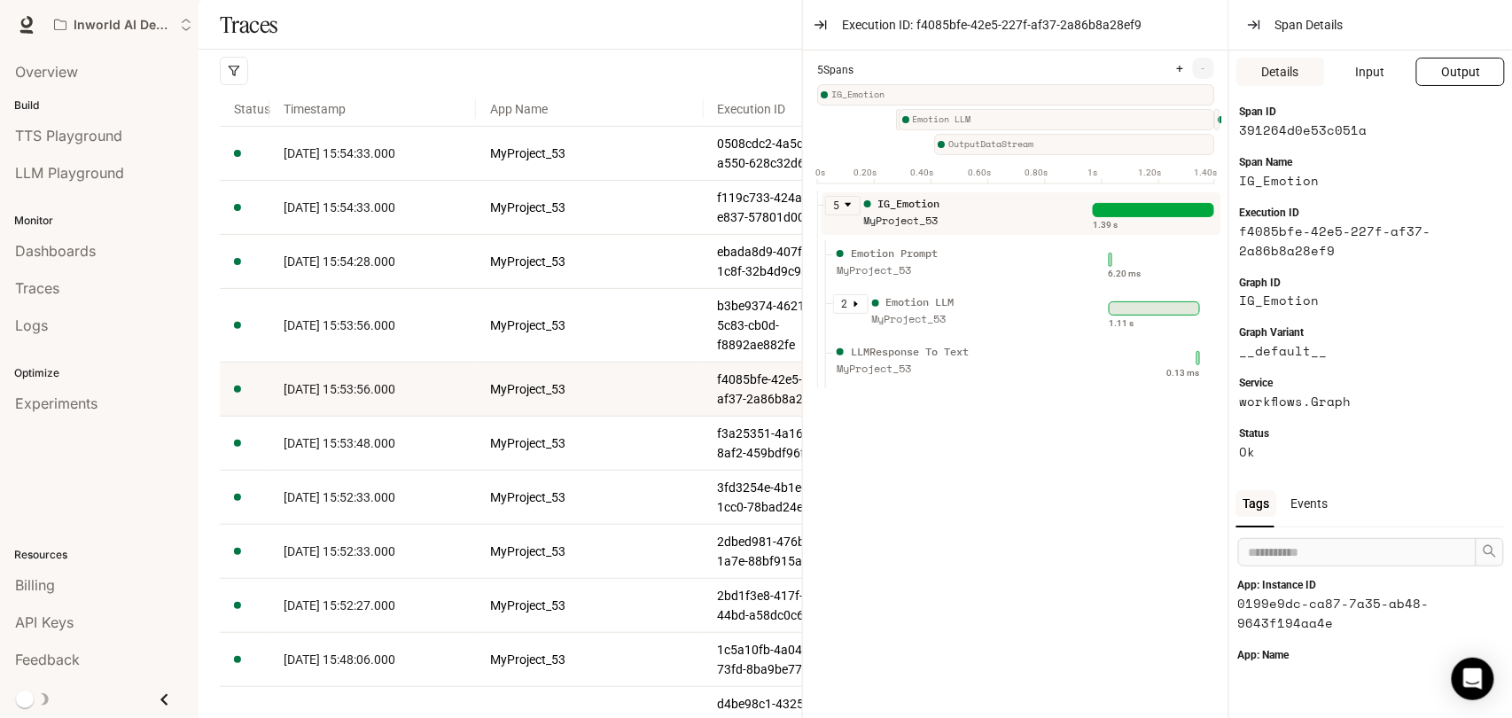
click at [1422, 82] on button "Output" at bounding box center [1460, 72] width 89 height 28
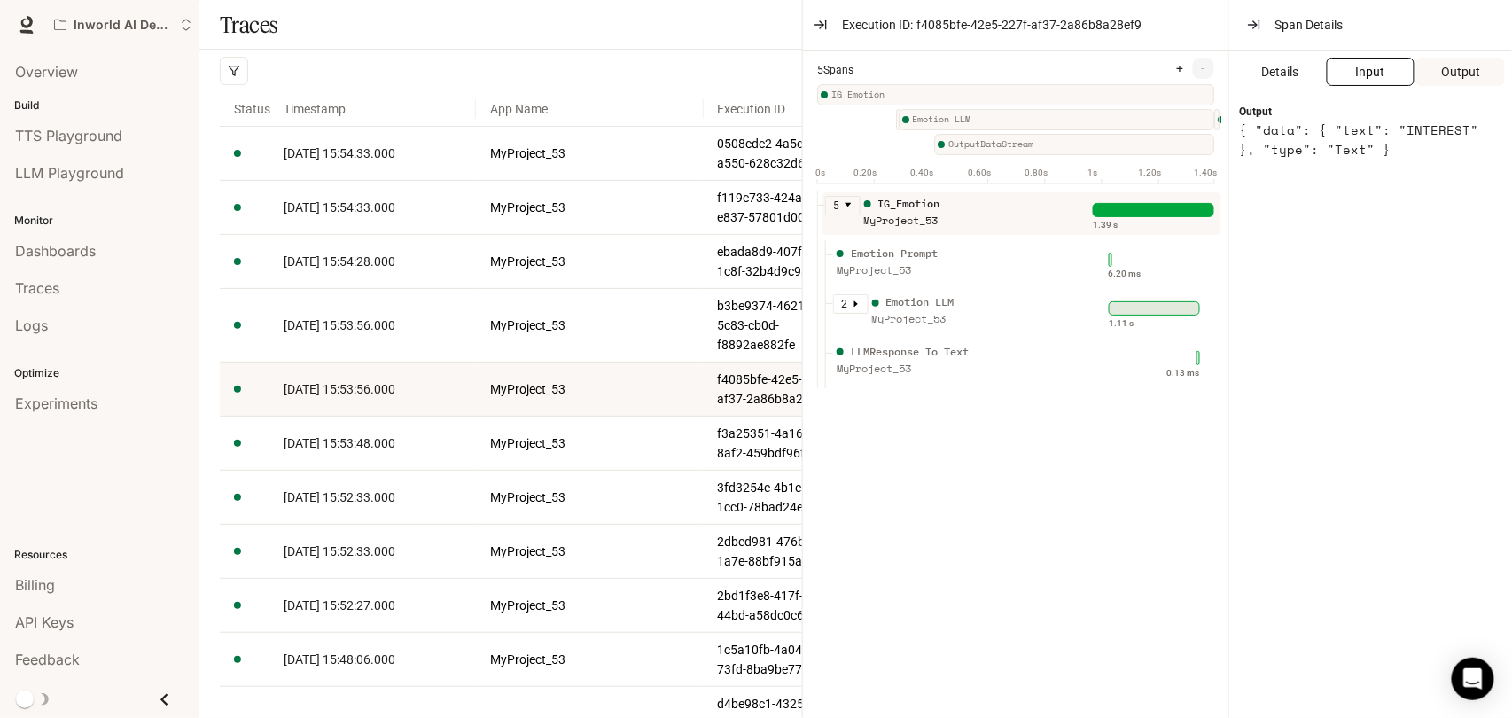
click at [1375, 79] on span "Input" at bounding box center [1370, 71] width 29 height 19
click at [818, 27] on icon "button" at bounding box center [821, 25] width 14 height 14
